Goal: Task Accomplishment & Management: Use online tool/utility

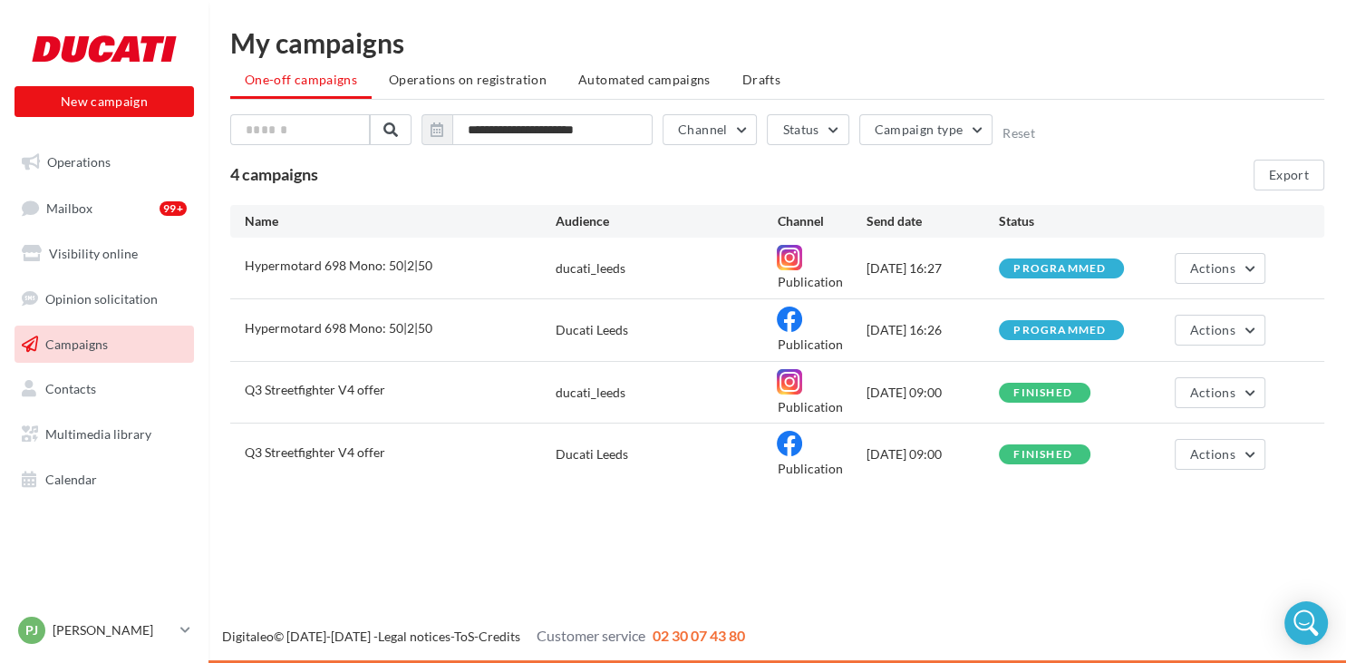
click at [719, 328] on div "Ducati Leeds" at bounding box center [667, 330] width 222 height 18
click at [1220, 272] on span "Actions" at bounding box center [1212, 267] width 45 height 15
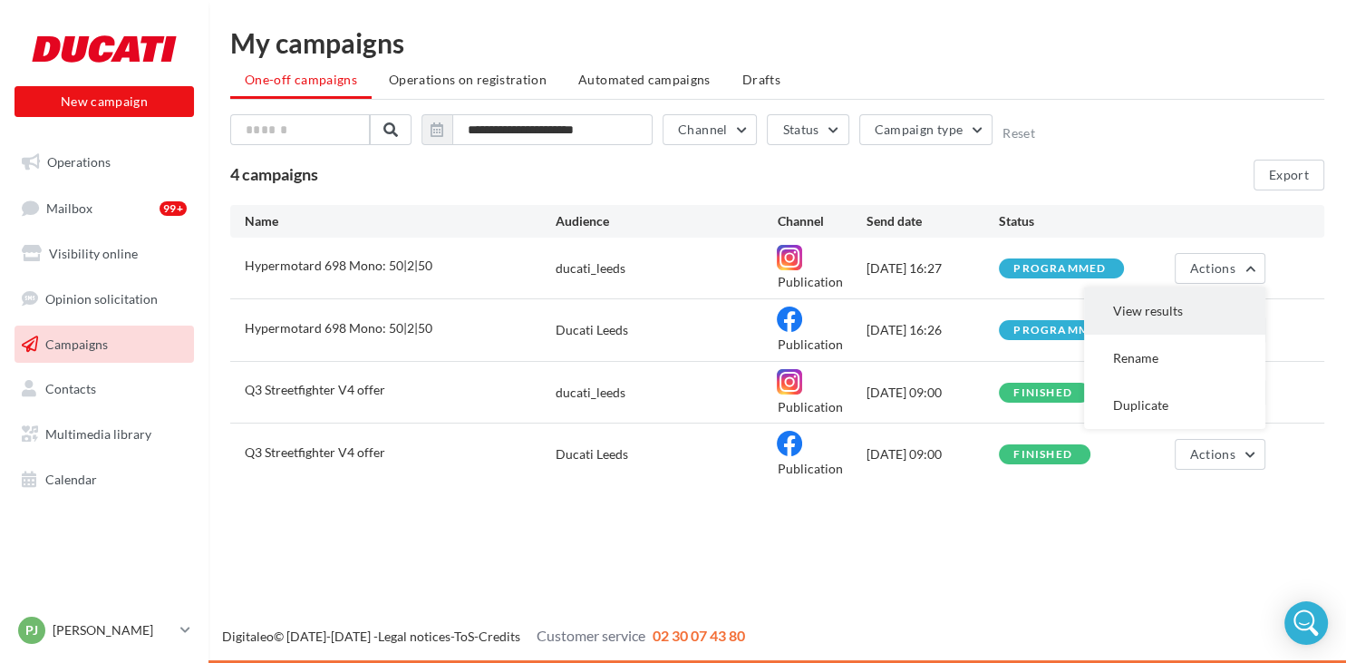
click at [1158, 308] on button "View results" at bounding box center [1174, 310] width 181 height 47
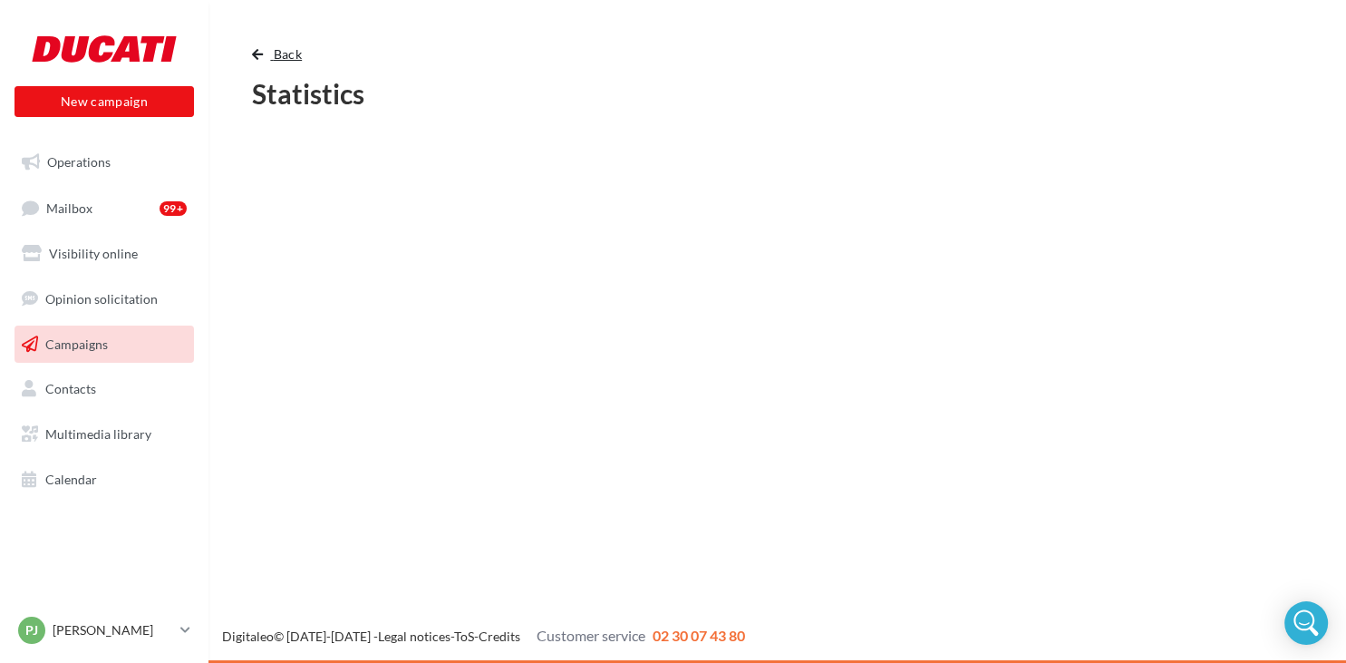
click at [262, 49] on span "button" at bounding box center [257, 54] width 11 height 13
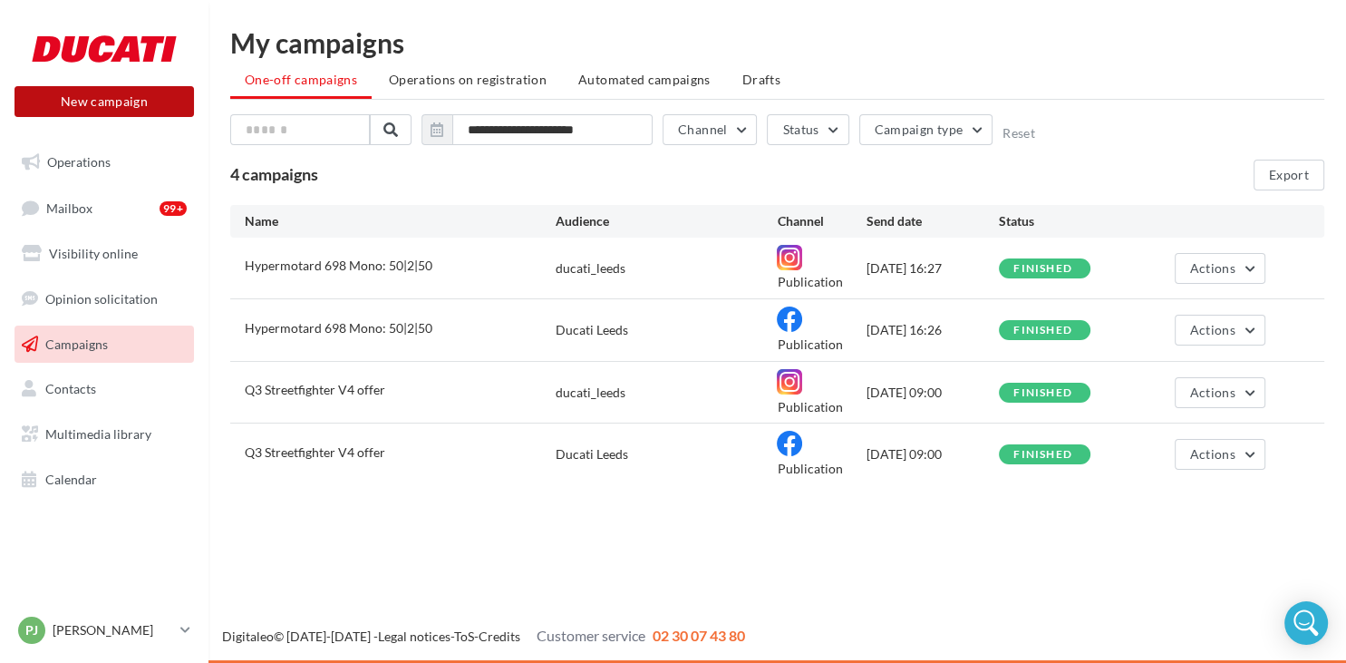
click at [111, 101] on button "New campaign" at bounding box center [104, 101] width 179 height 31
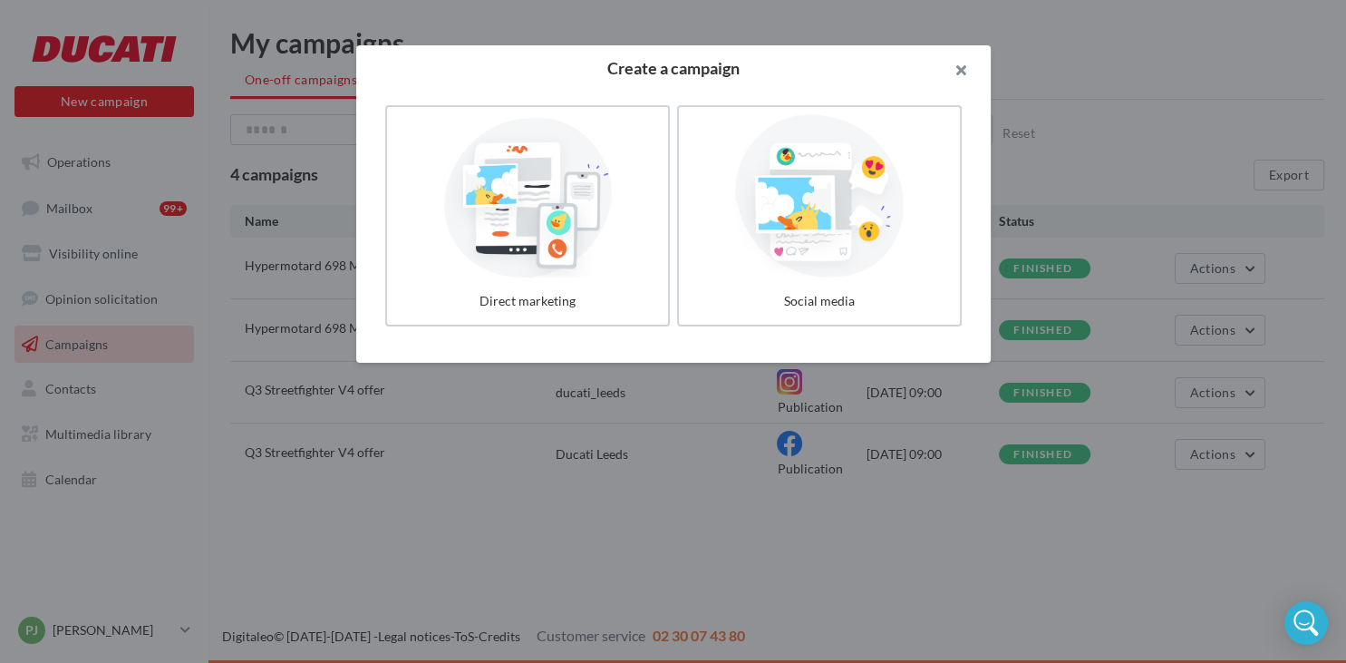
click at [959, 82] on button "button" at bounding box center [954, 72] width 73 height 54
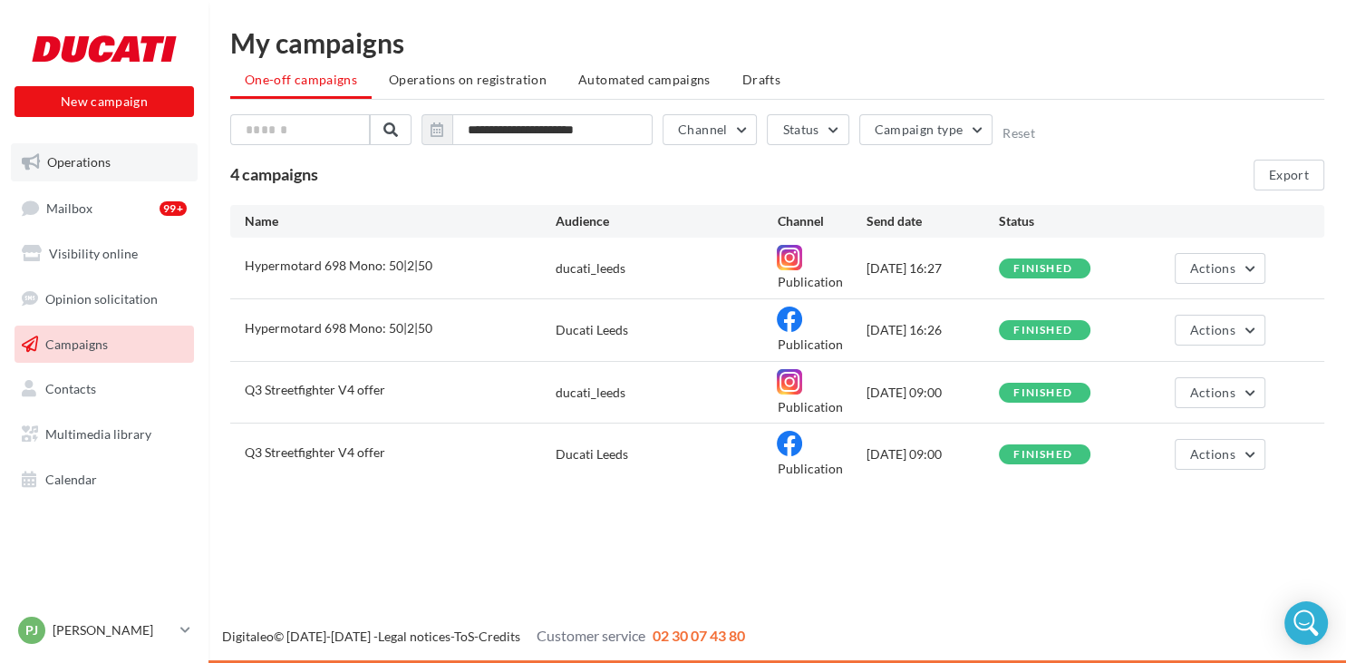
click at [78, 169] on span "Operations" at bounding box center [78, 161] width 63 height 15
